Goal: Browse casually

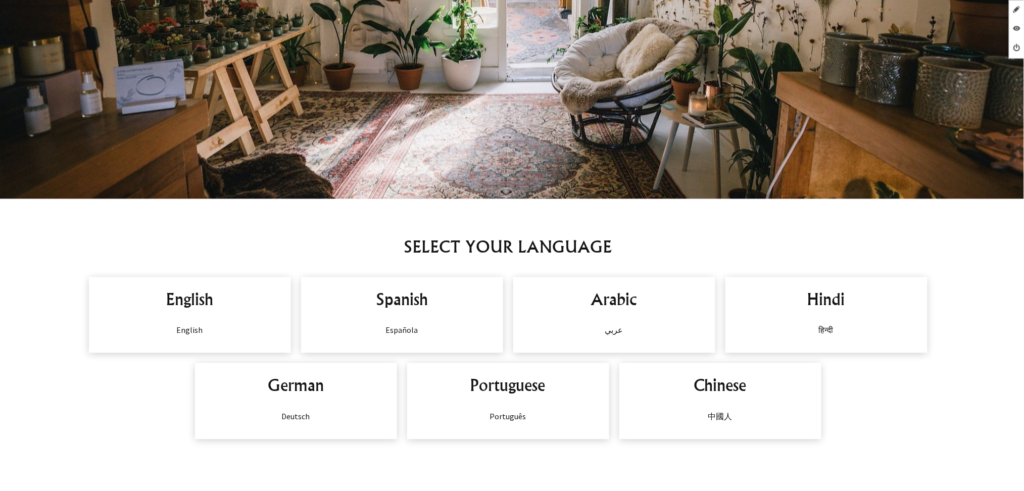
scroll to position [606, 0]
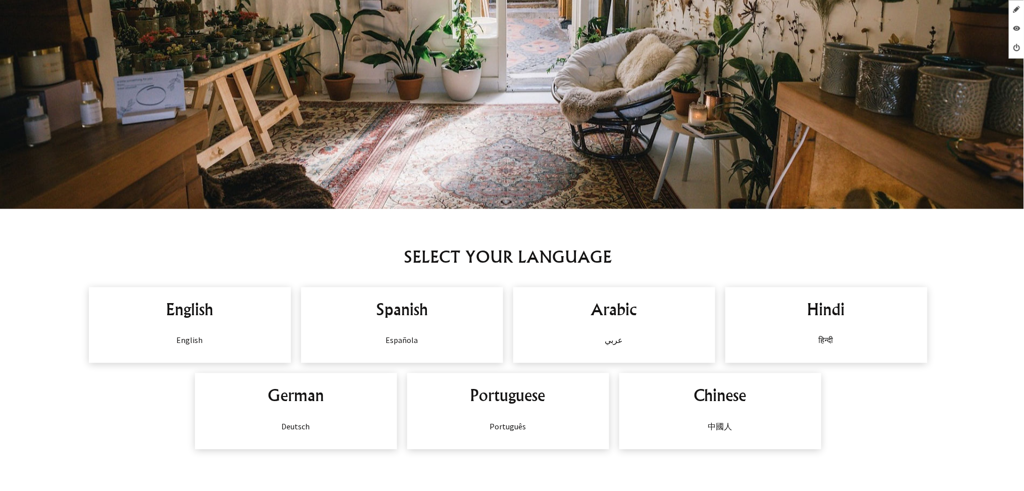
click at [181, 352] on div "English English" at bounding box center [190, 326] width 202 height 76
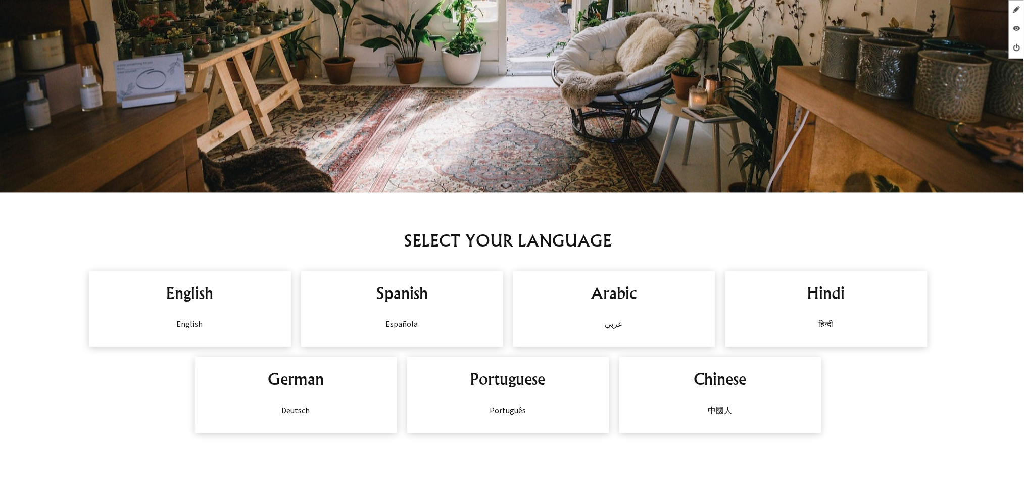
scroll to position [741, 0]
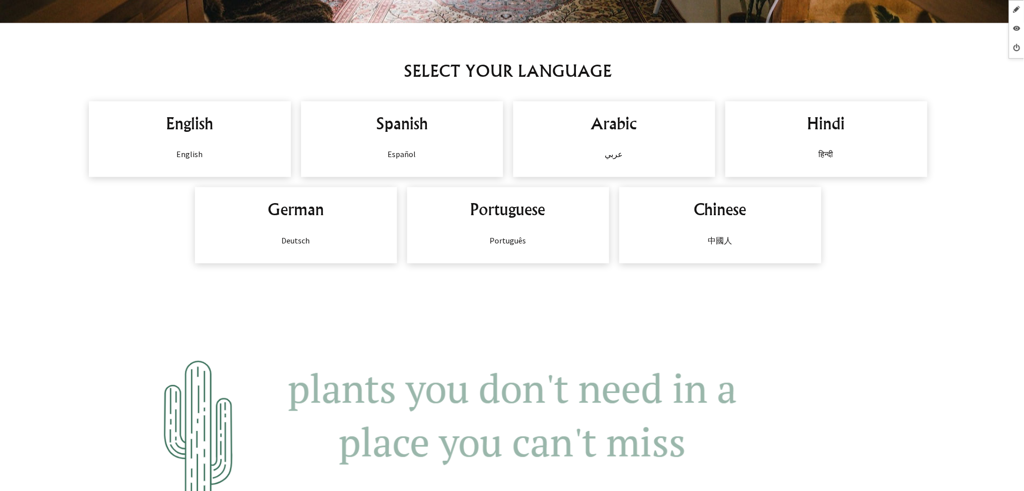
scroll to position [809, 0]
